Goal: Task Accomplishment & Management: Complete application form

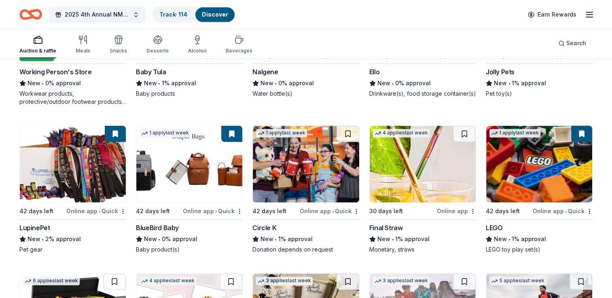
scroll to position [4180, 0]
click at [399, 179] on img at bounding box center [423, 164] width 106 height 77
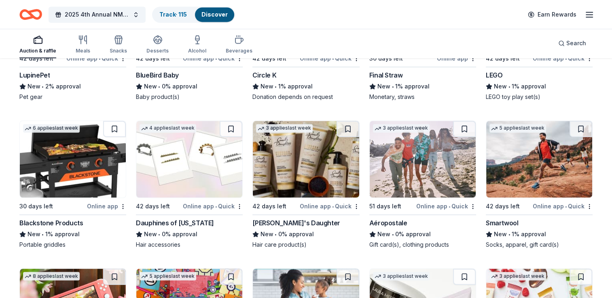
scroll to position [4336, 0]
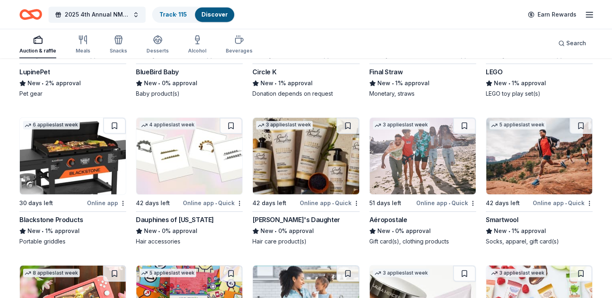
click at [73, 163] on img at bounding box center [73, 156] width 106 height 77
click at [183, 177] on img at bounding box center [189, 156] width 106 height 77
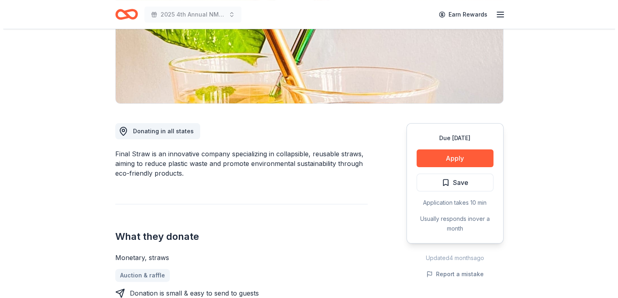
scroll to position [153, 0]
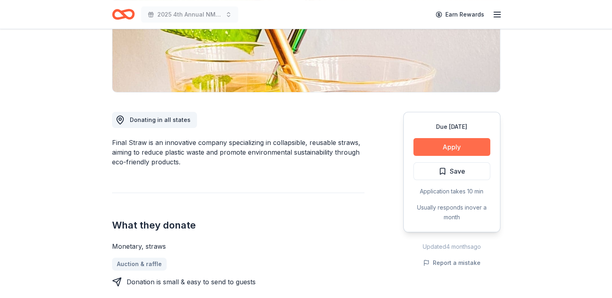
click at [429, 145] on button "Apply" at bounding box center [451, 147] width 77 height 18
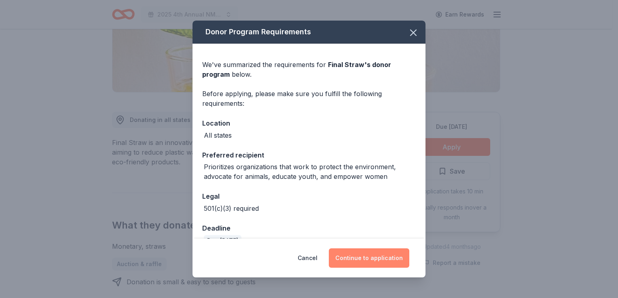
click at [359, 256] on button "Continue to application" at bounding box center [369, 258] width 80 height 19
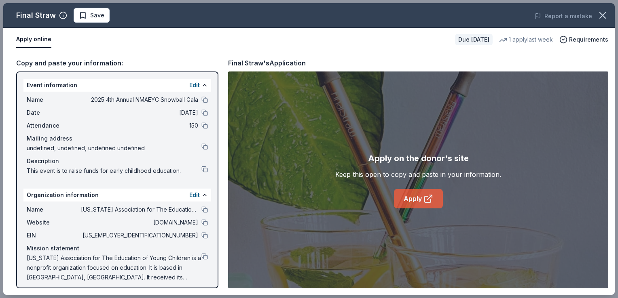
click at [419, 200] on link "Apply" at bounding box center [418, 198] width 49 height 19
click at [99, 21] on button "Save" at bounding box center [92, 15] width 36 height 15
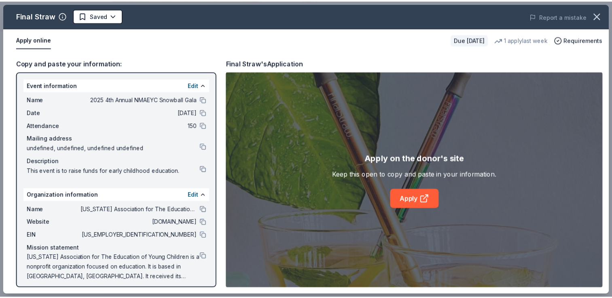
scroll to position [0, 0]
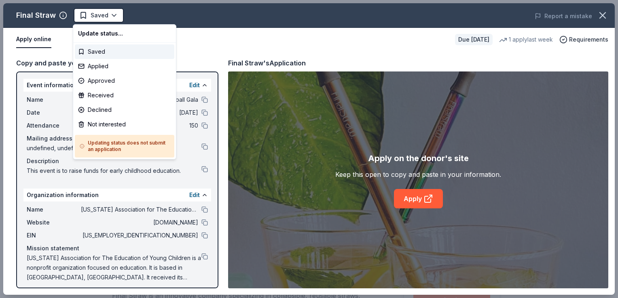
click at [99, 21] on html "2025 4th Annual NMAEYC Snowball Gala Saved Apply Due in 30 days Share Final Str…" at bounding box center [309, 149] width 618 height 298
click at [97, 68] on div "Applied" at bounding box center [124, 66] width 99 height 15
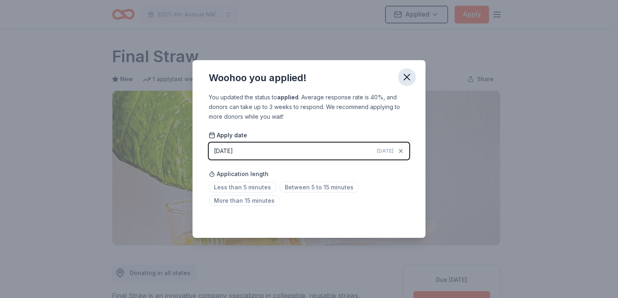
click at [409, 80] on icon "button" at bounding box center [406, 77] width 11 height 11
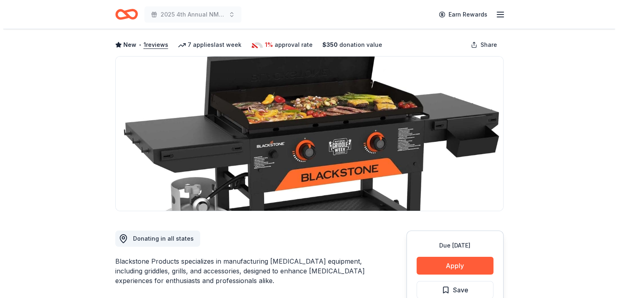
scroll to position [37, 0]
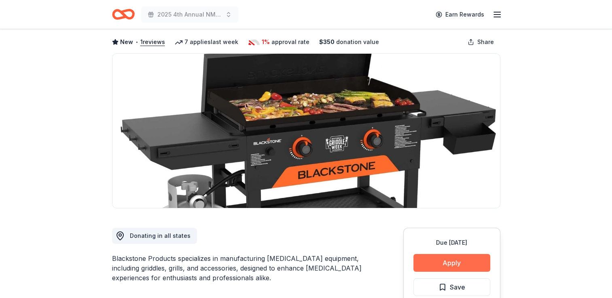
click at [445, 261] on button "Apply" at bounding box center [451, 263] width 77 height 18
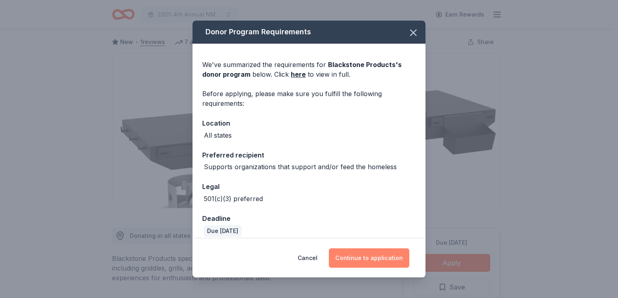
click at [375, 255] on button "Continue to application" at bounding box center [369, 258] width 80 height 19
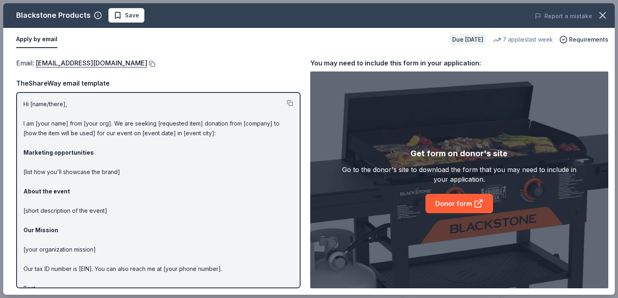
click at [155, 63] on button at bounding box center [151, 64] width 8 height 6
click at [456, 204] on link "Donor form" at bounding box center [459, 203] width 68 height 19
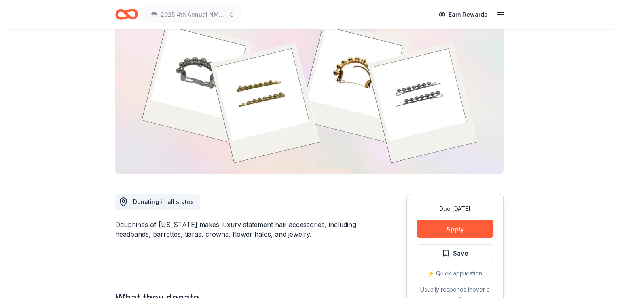
scroll to position [139, 0]
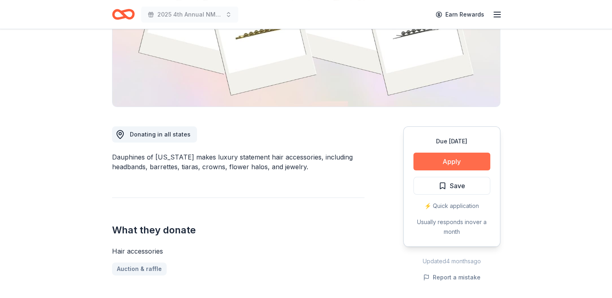
click at [443, 156] on button "Apply" at bounding box center [451, 162] width 77 height 18
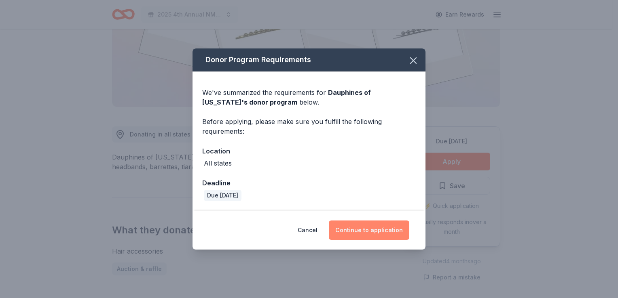
click at [368, 230] on button "Continue to application" at bounding box center [369, 230] width 80 height 19
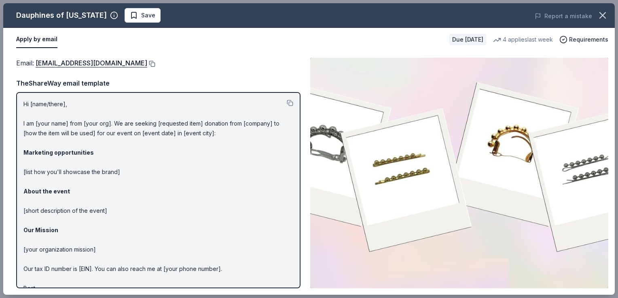
click at [155, 64] on button at bounding box center [151, 64] width 8 height 6
click at [141, 19] on span "Save" at bounding box center [148, 16] width 14 height 10
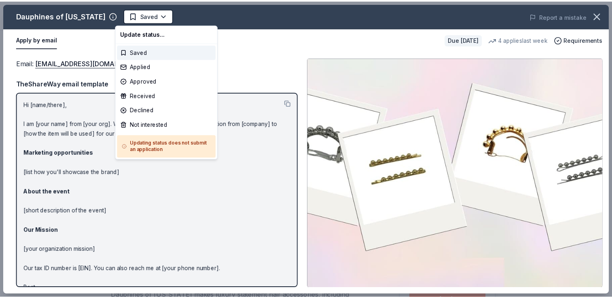
scroll to position [0, 0]
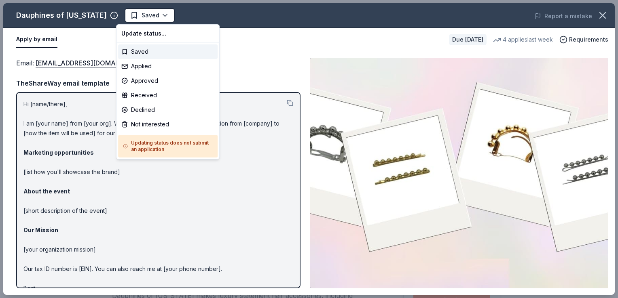
click at [137, 19] on html "2025 4th Annual NMAEYC Snowball Gala Saved Apply Due in 42 days Share Dauphines…" at bounding box center [309, 149] width 618 height 298
click at [139, 68] on div "Applied" at bounding box center [167, 66] width 99 height 15
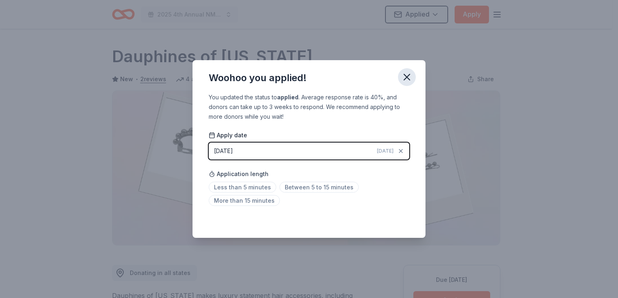
click at [405, 80] on icon "button" at bounding box center [406, 77] width 11 height 11
